Goal: Transaction & Acquisition: Purchase product/service

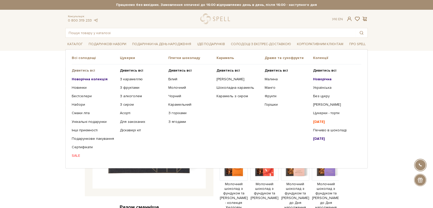
click at [79, 69] on b "Дивитись всі" at bounding box center [83, 70] width 23 height 4
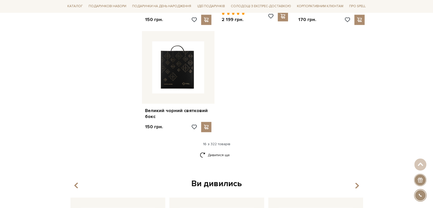
scroll to position [626, 0]
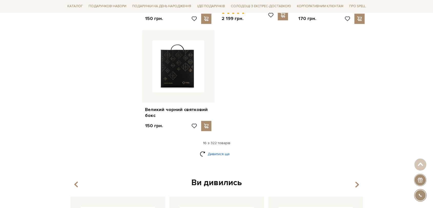
click at [221, 149] on link "Дивитися ще" at bounding box center [216, 153] width 33 height 9
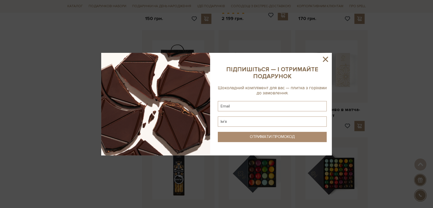
click at [328, 57] on icon at bounding box center [325, 59] width 9 height 9
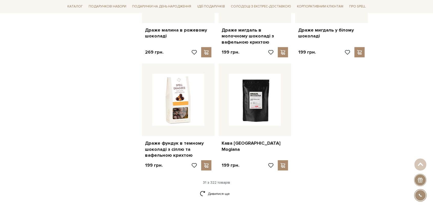
scroll to position [1138, 0]
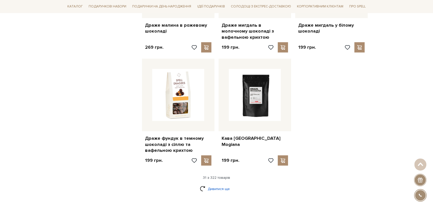
click at [218, 184] on link "Дивитися ще" at bounding box center [216, 188] width 33 height 9
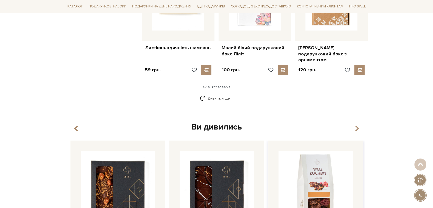
scroll to position [1792, 0]
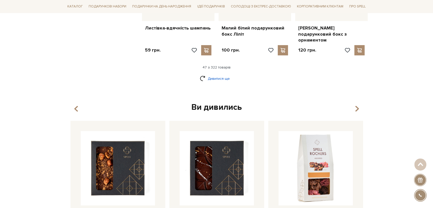
click at [213, 74] on link "Дивитися ще" at bounding box center [216, 78] width 33 height 9
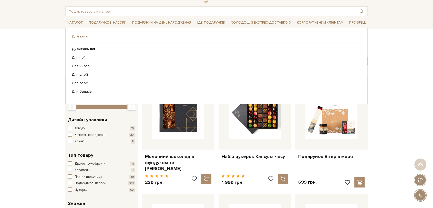
scroll to position [0, 0]
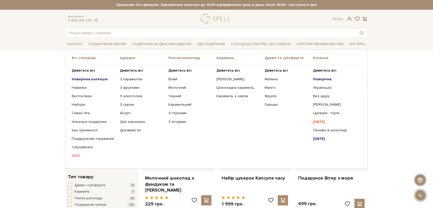
click at [318, 121] on b "[DATE]" at bounding box center [319, 121] width 12 height 4
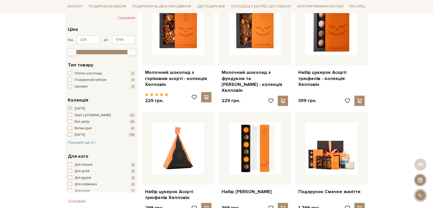
scroll to position [114, 0]
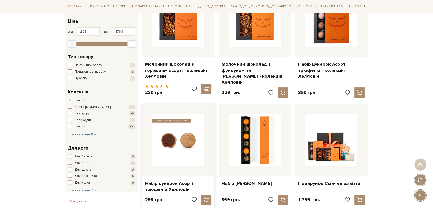
click at [194, 144] on img at bounding box center [178, 140] width 52 height 52
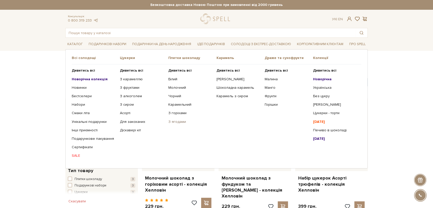
click at [170, 121] on link "З ягодами" at bounding box center [190, 121] width 44 height 5
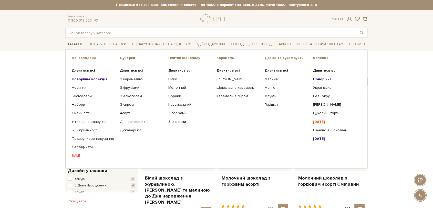
click at [73, 41] on link "Каталог" at bounding box center [74, 44] width 19 height 8
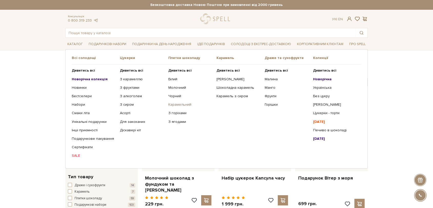
click at [181, 105] on link "Карамельний" at bounding box center [190, 104] width 44 height 5
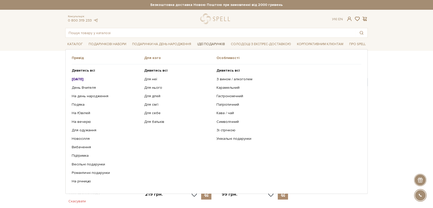
click at [199, 45] on link "Ідеї подарунків" at bounding box center [211, 44] width 32 height 8
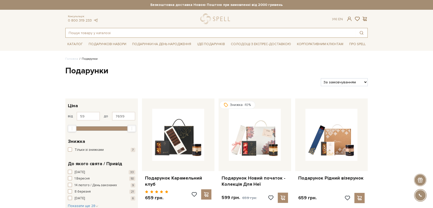
drag, startPoint x: 168, startPoint y: 33, endPoint x: 172, endPoint y: 28, distance: 6.6
click at [168, 33] on input "text" at bounding box center [211, 32] width 290 height 9
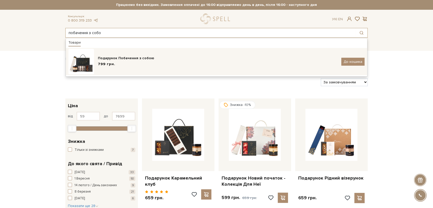
type input "побачення з собо"
click at [131, 62] on div "799 грн." at bounding box center [217, 63] width 239 height 5
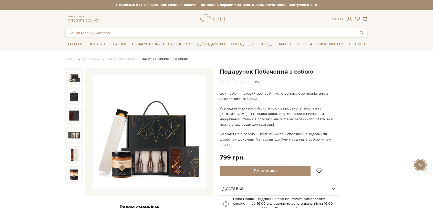
click at [150, 157] on img at bounding box center [148, 131] width 113 height 113
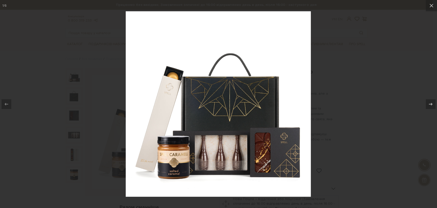
click at [363, 98] on div at bounding box center [218, 104] width 437 height 208
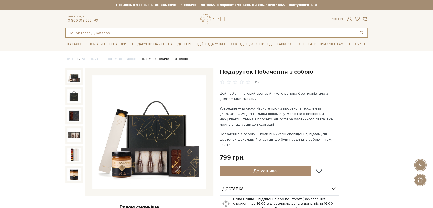
drag, startPoint x: 121, startPoint y: 34, endPoint x: 120, endPoint y: 30, distance: 4.6
click at [121, 32] on input "text" at bounding box center [211, 32] width 290 height 9
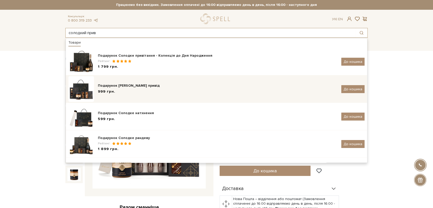
type input "солодкий прив"
click at [149, 91] on div "999 грн." at bounding box center [217, 91] width 239 height 5
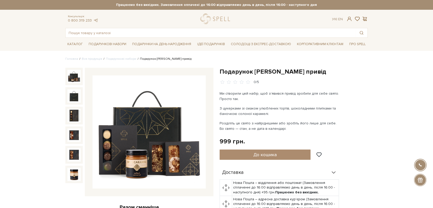
click at [150, 136] on img at bounding box center [148, 131] width 113 height 113
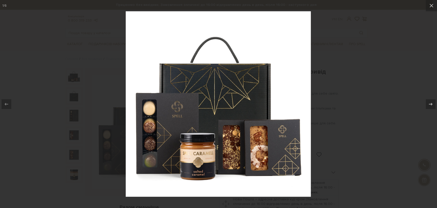
click at [340, 86] on div at bounding box center [218, 104] width 437 height 208
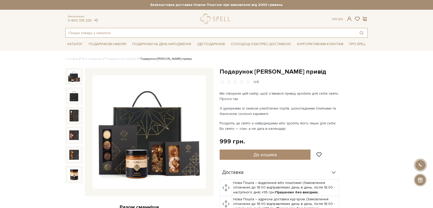
drag, startPoint x: 148, startPoint y: 35, endPoint x: 153, endPoint y: 27, distance: 9.0
click at [149, 32] on input "text" at bounding box center [211, 32] width 290 height 9
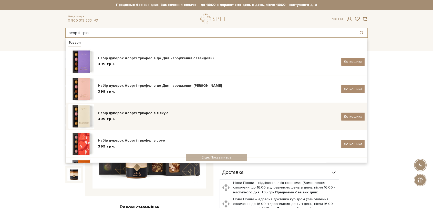
scroll to position [85, 0]
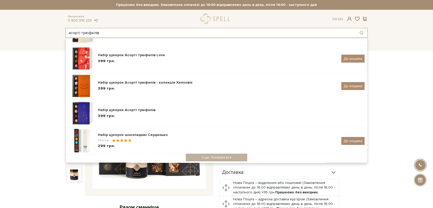
type input "асорті трюфклів"
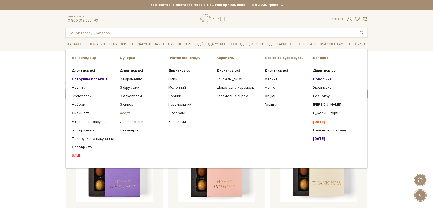
click at [124, 112] on link "Асорті" at bounding box center [142, 113] width 44 height 5
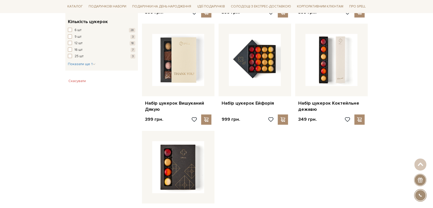
scroll to position [626, 0]
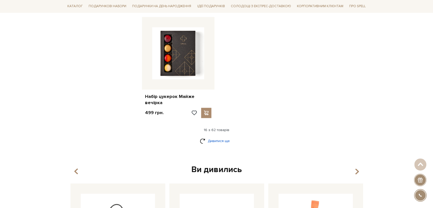
click at [219, 136] on link "Дивитися ще" at bounding box center [216, 140] width 33 height 9
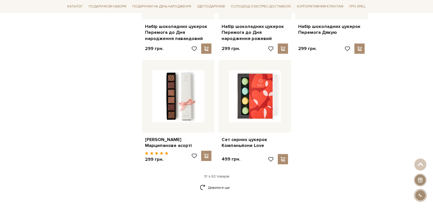
scroll to position [1223, 0]
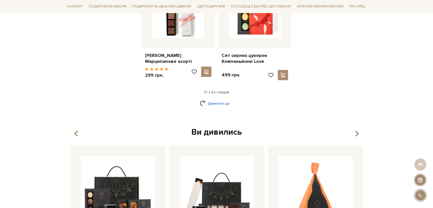
click at [208, 99] on link "Дивитися ще" at bounding box center [216, 103] width 33 height 9
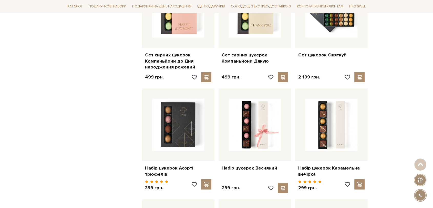
scroll to position [1394, 0]
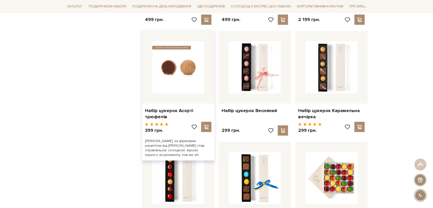
click at [164, 54] on img at bounding box center [178, 67] width 52 height 52
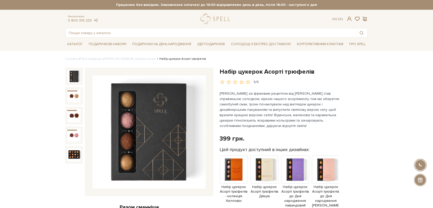
click at [159, 133] on img at bounding box center [148, 131] width 113 height 113
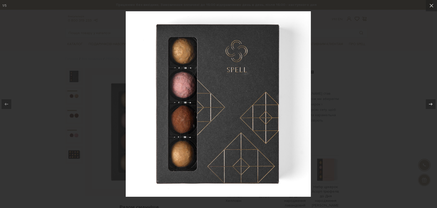
click at [331, 51] on div at bounding box center [218, 104] width 437 height 208
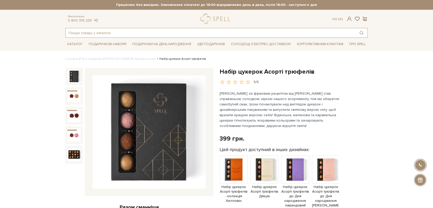
click at [123, 29] on input "text" at bounding box center [211, 32] width 290 height 9
